Goal: Check status: Check status

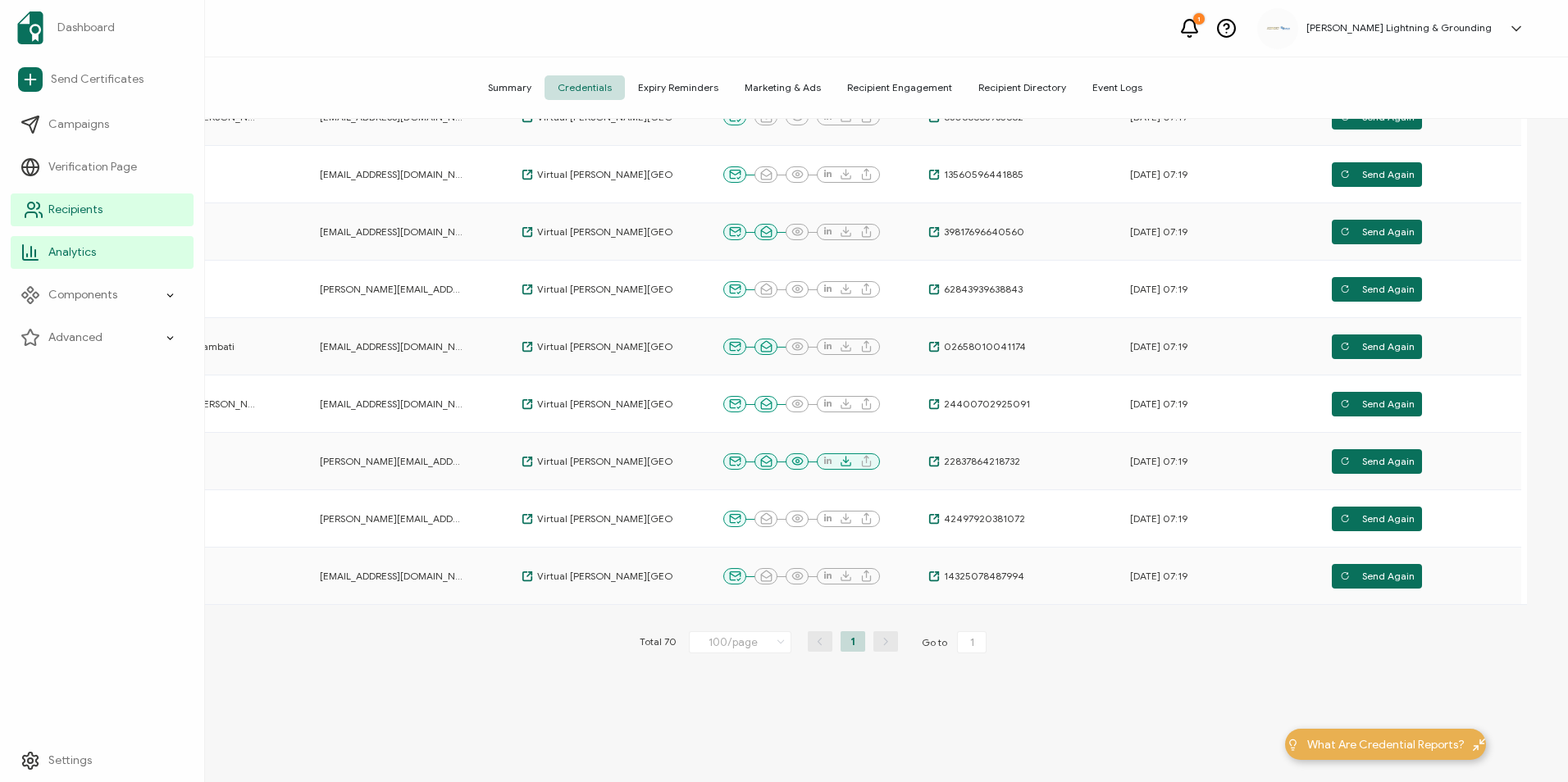
click at [28, 214] on icon at bounding box center [33, 209] width 20 height 20
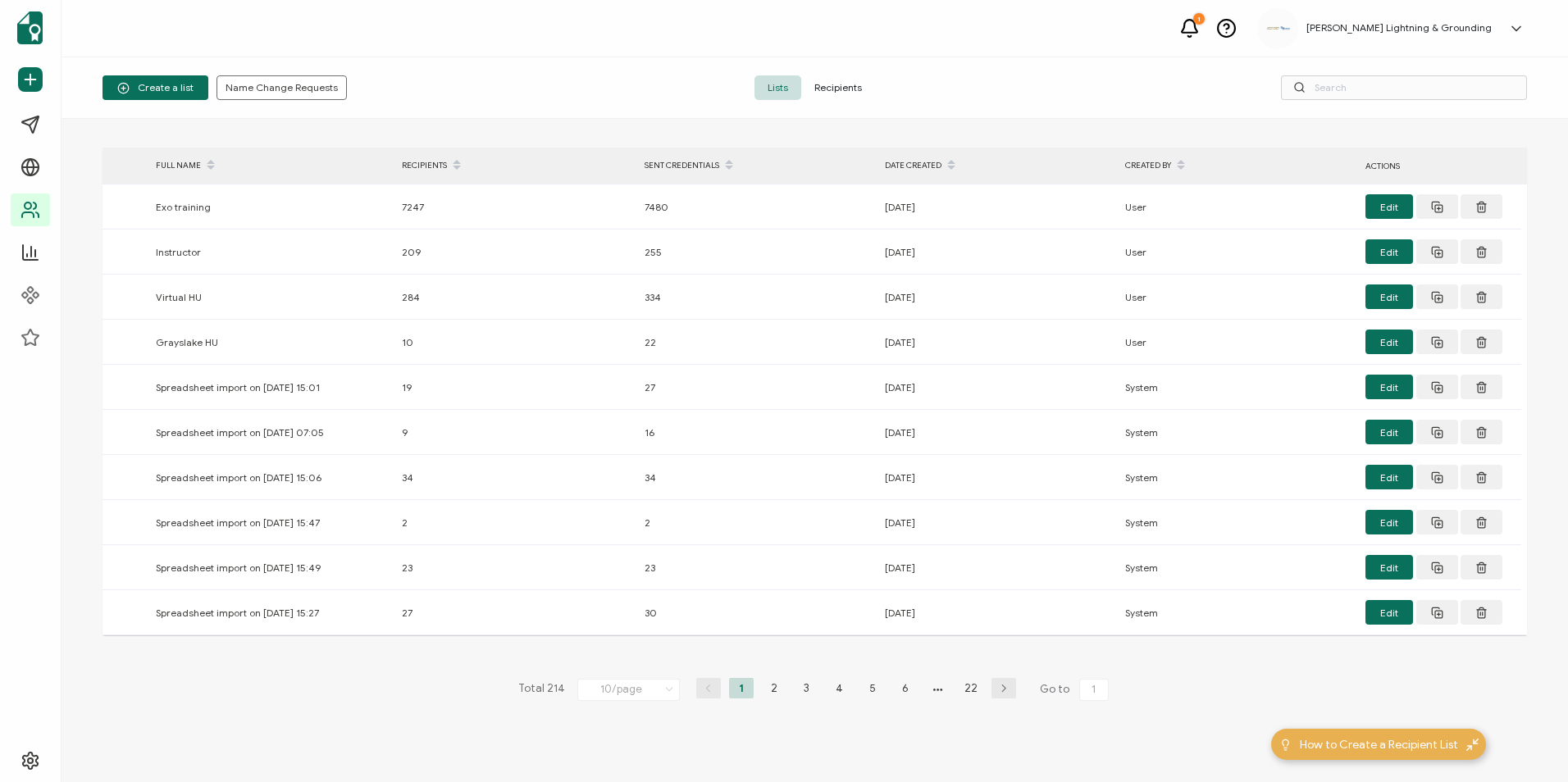
click at [837, 87] on span "Recipients" at bounding box center [837, 87] width 74 height 24
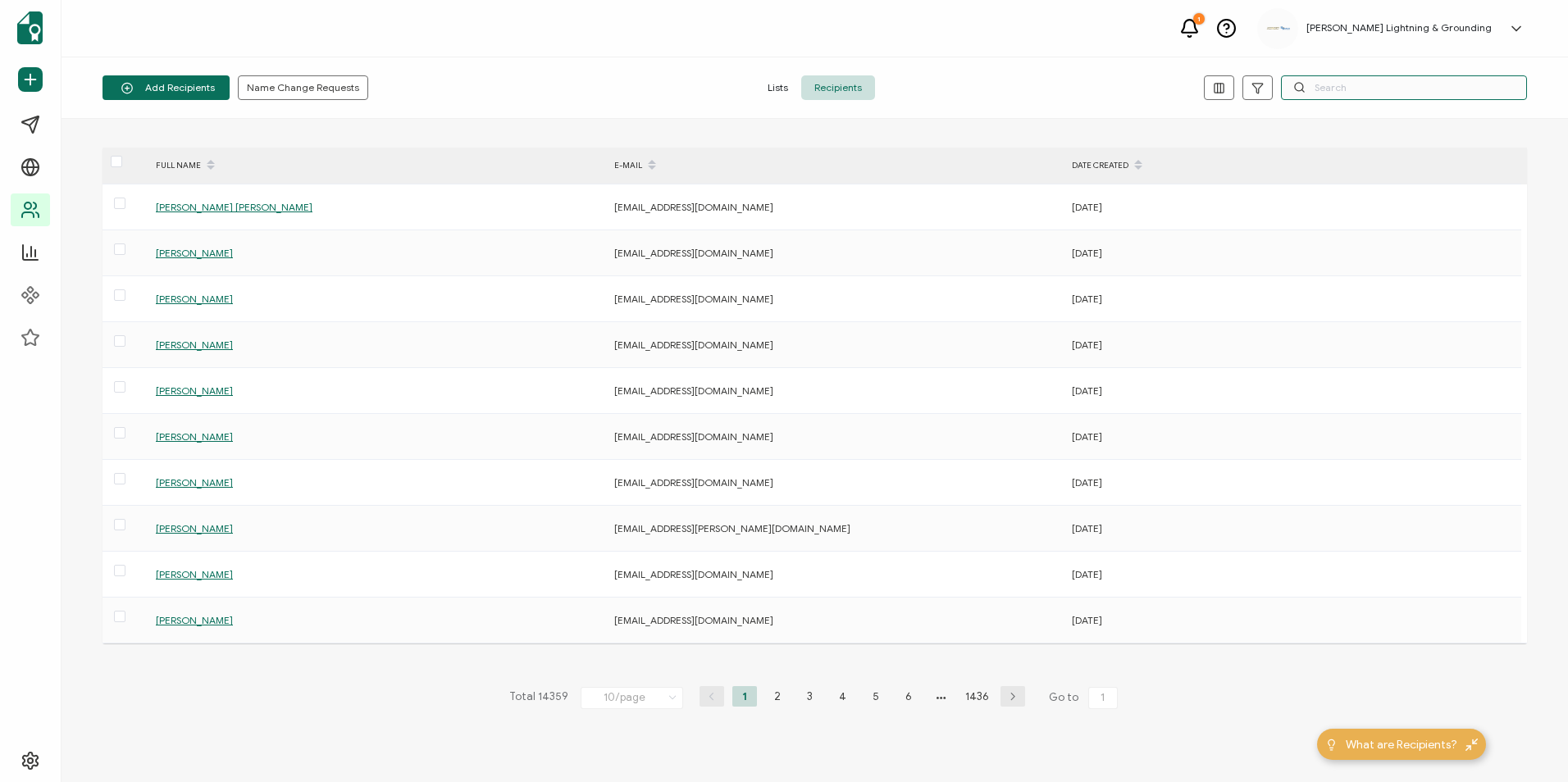
click at [1338, 87] on input "text" at bounding box center [1404, 87] width 246 height 24
paste input "[PERSON_NAME]"
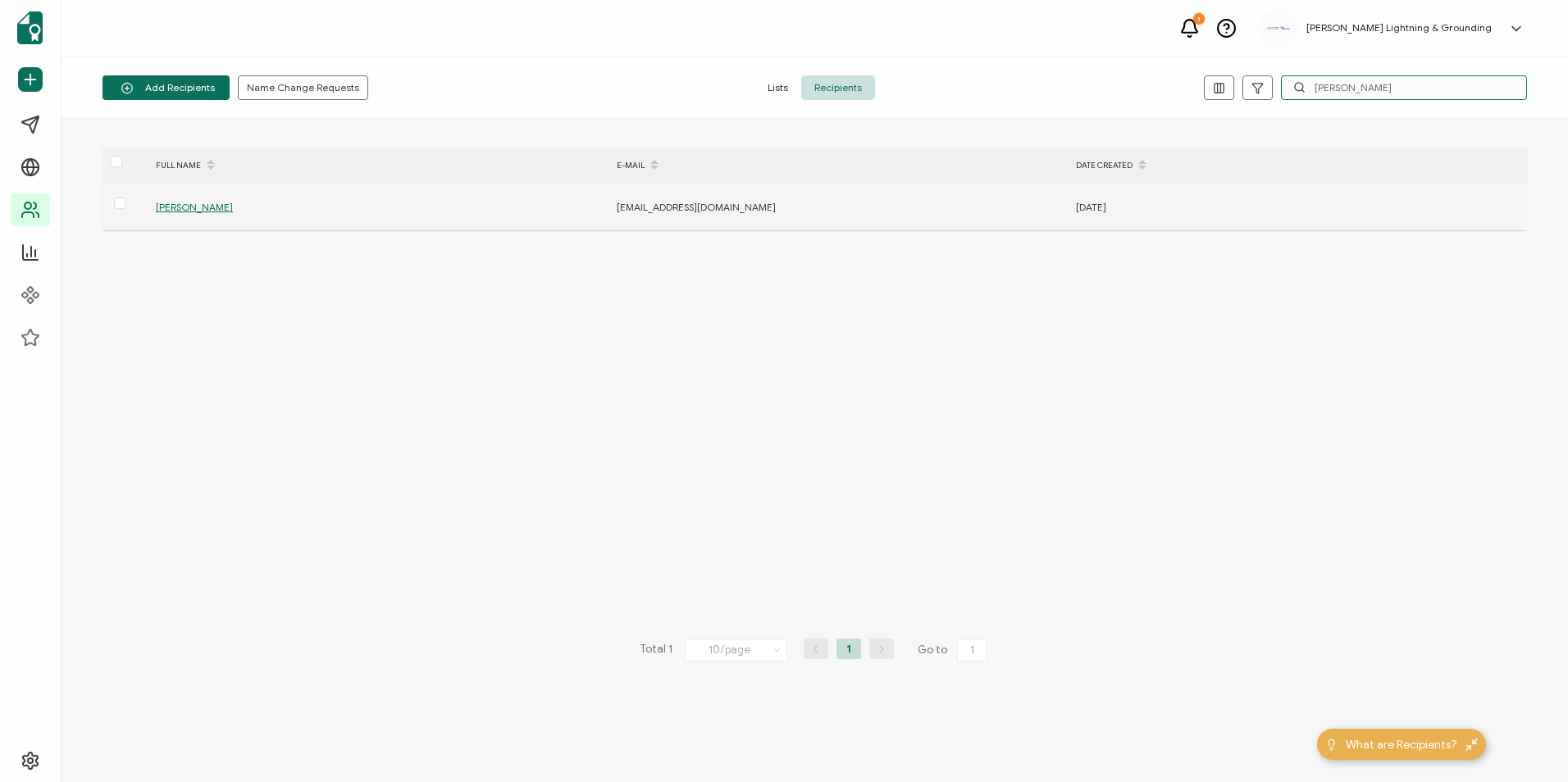
type input "[PERSON_NAME]"
click at [182, 212] on span "[PERSON_NAME]" at bounding box center [194, 207] width 77 height 12
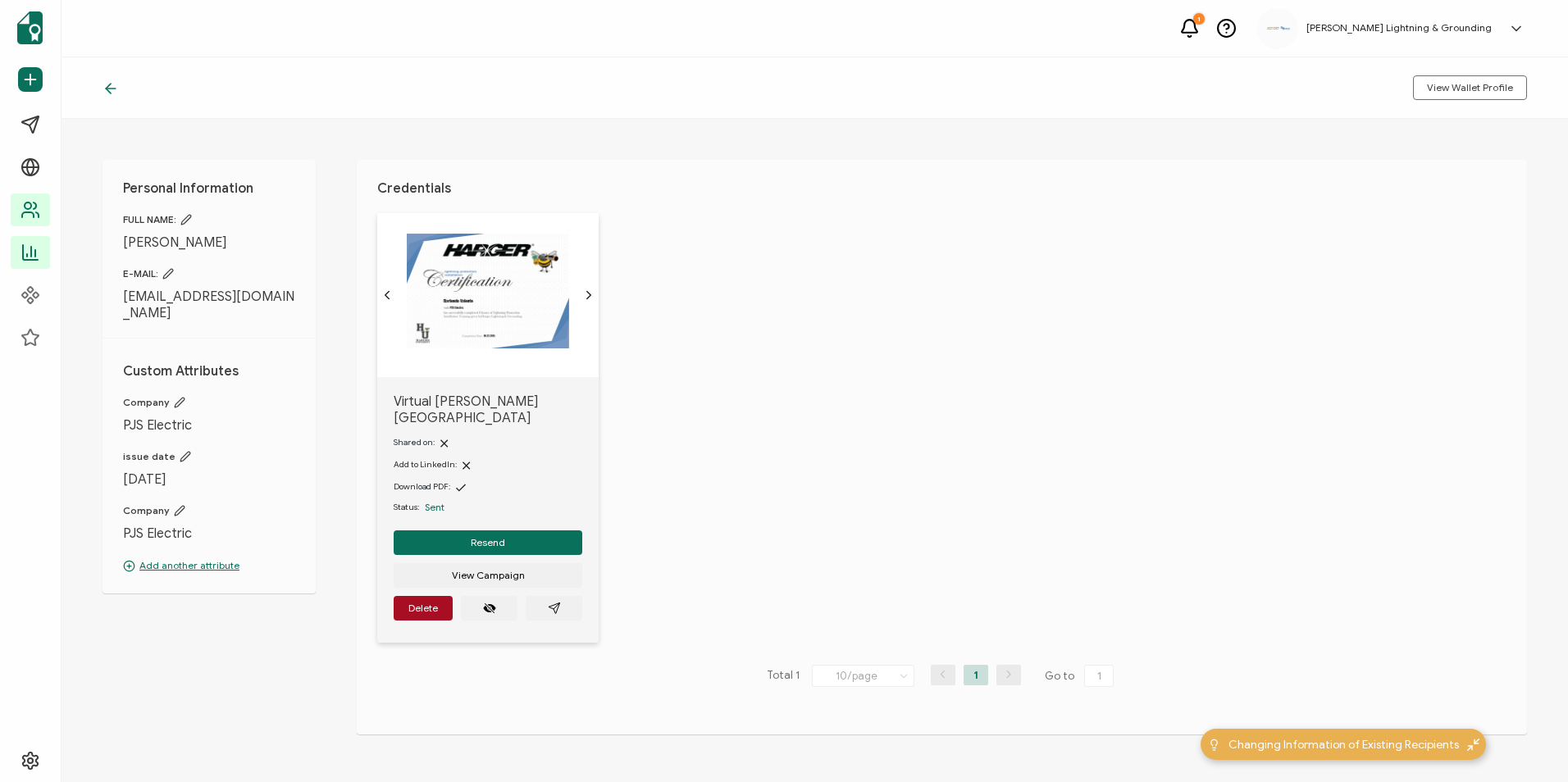
drag, startPoint x: 39, startPoint y: 251, endPoint x: 1205, endPoint y: 3, distance: 1192.1
click at [35, 251] on icon at bounding box center [35, 253] width 0 height 7
